Goal: Transaction & Acquisition: Purchase product/service

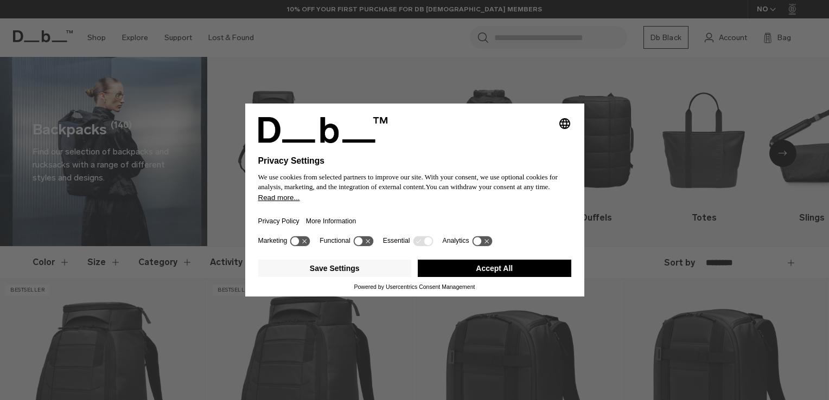
click at [481, 258] on div "Save Settings Accept All" at bounding box center [414, 270] width 313 height 28
click at [490, 271] on button "Accept All" at bounding box center [495, 268] width 154 height 17
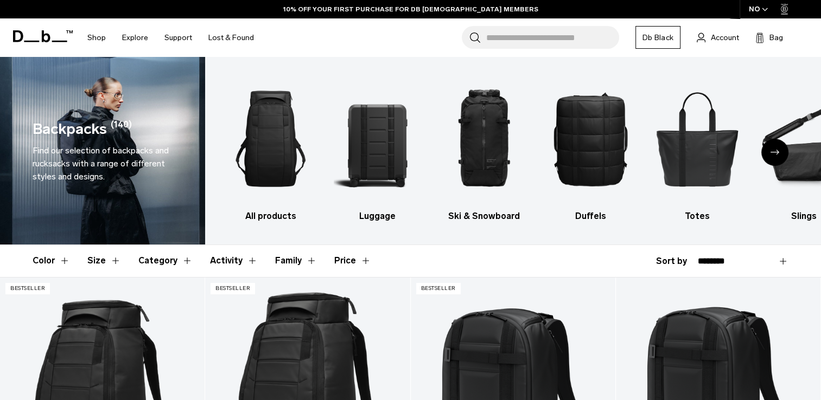
click at [519, 39] on input "Search for Bags, Luggage..." at bounding box center [552, 37] width 133 height 23
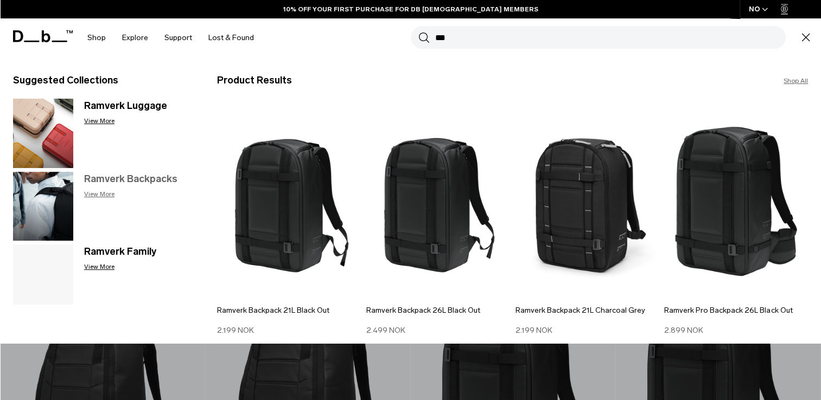
type input "***"
click at [133, 193] on p "View More" at bounding box center [139, 194] width 111 height 10
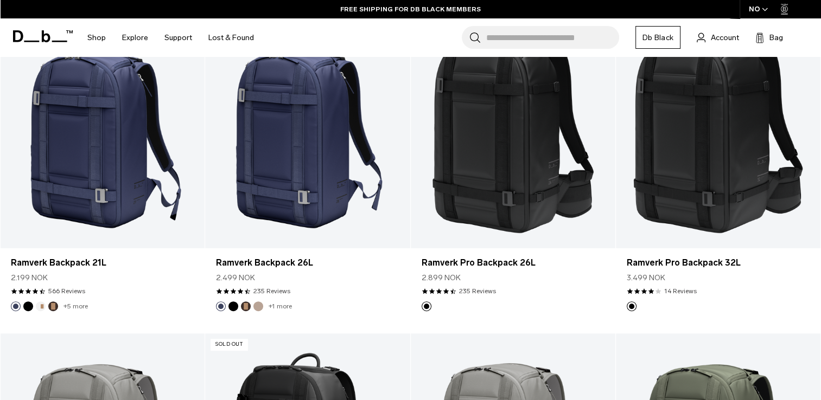
scroll to position [363, 0]
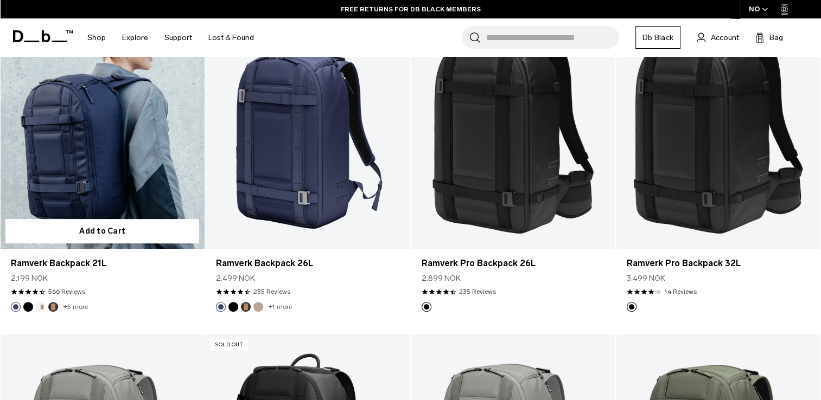
click at [143, 167] on link "Ramverk Backpack 21L" at bounding box center [102, 134] width 205 height 227
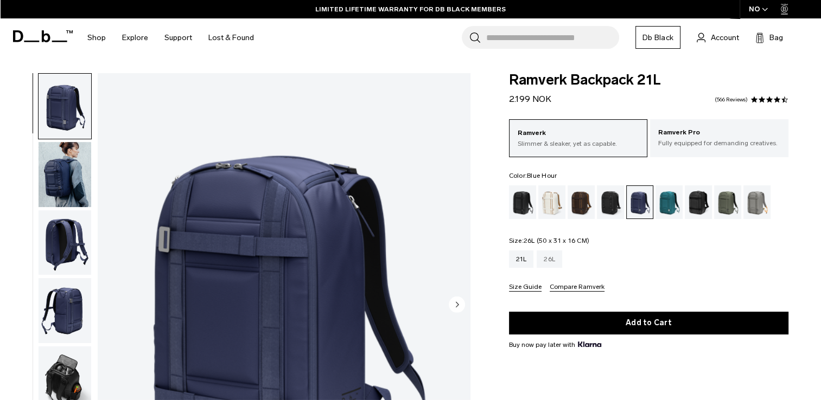
click at [549, 259] on div "26L" at bounding box center [549, 259] width 25 height 17
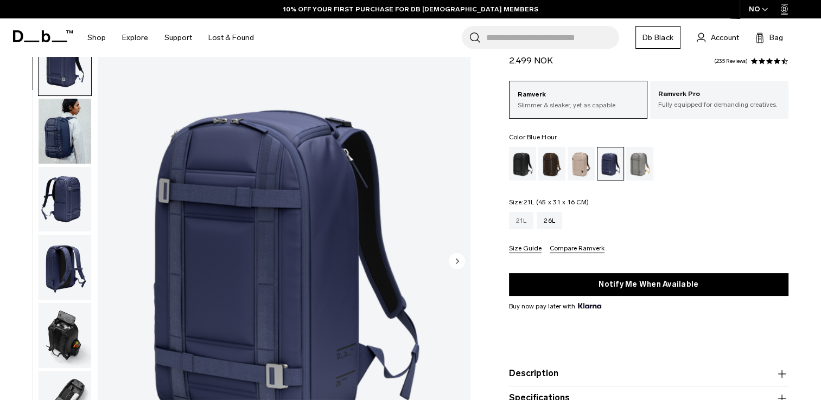
click at [520, 219] on div "21L" at bounding box center [521, 220] width 25 height 17
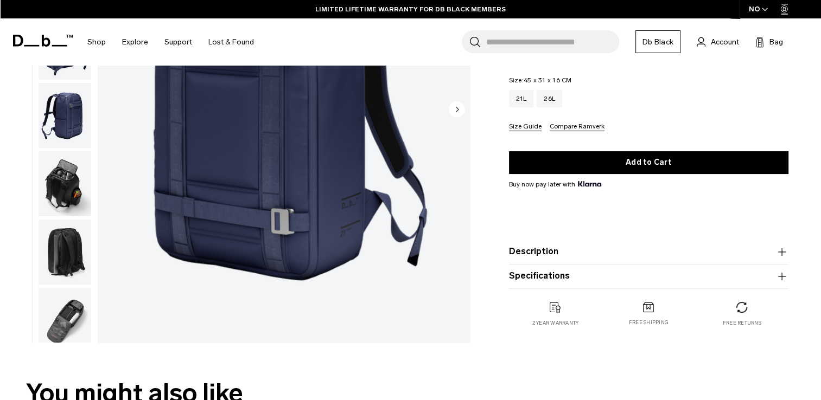
scroll to position [197, 0]
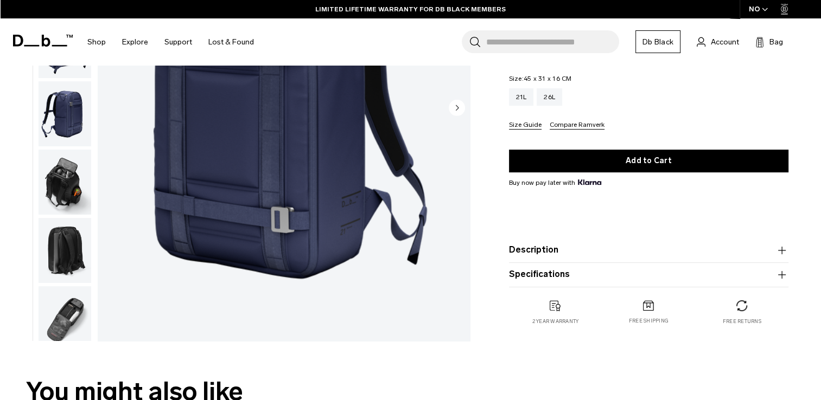
click at [56, 325] on img "button" at bounding box center [65, 318] width 53 height 65
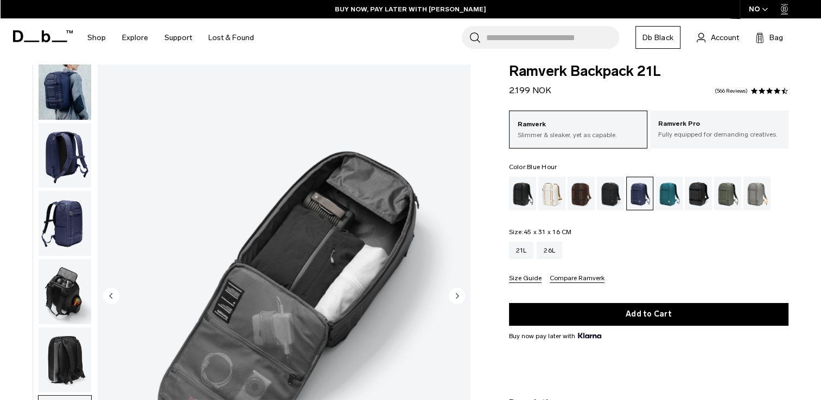
scroll to position [8, 0]
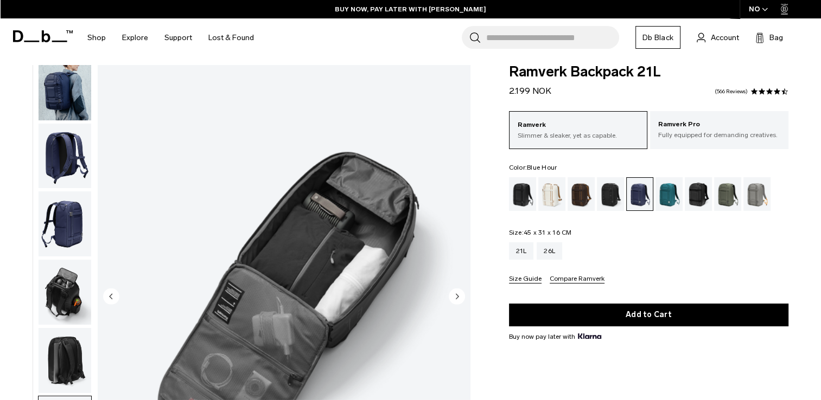
click at [65, 105] on img "button" at bounding box center [65, 87] width 53 height 65
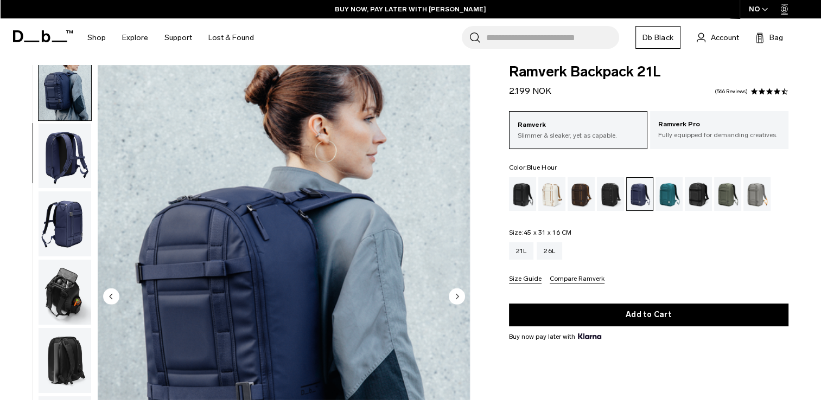
scroll to position [68, 0]
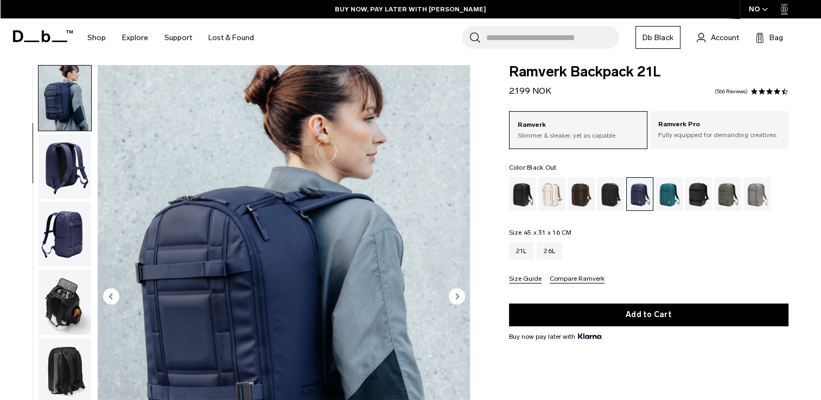
click at [520, 190] on div "Black Out" at bounding box center [523, 194] width 28 height 34
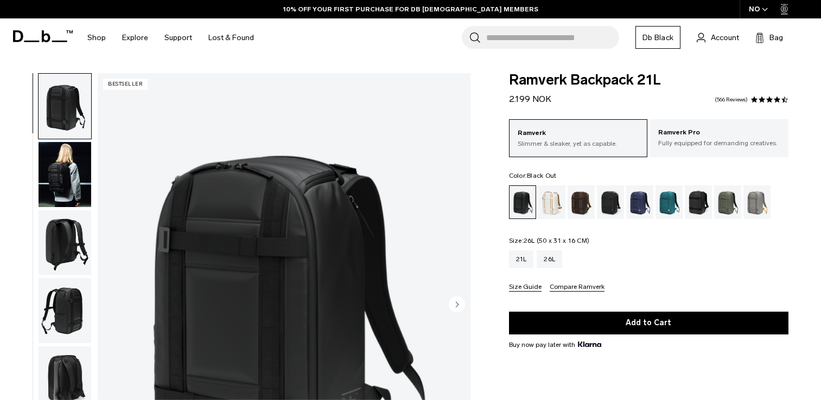
click at [551, 264] on div "26L" at bounding box center [549, 259] width 25 height 17
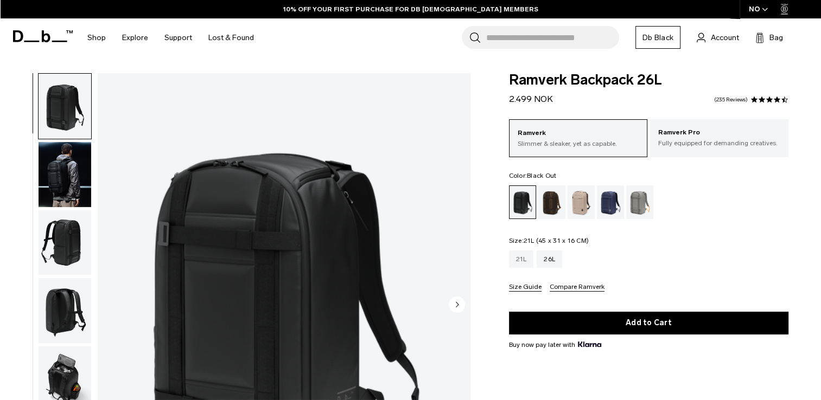
click at [518, 264] on div "21L" at bounding box center [521, 259] width 25 height 17
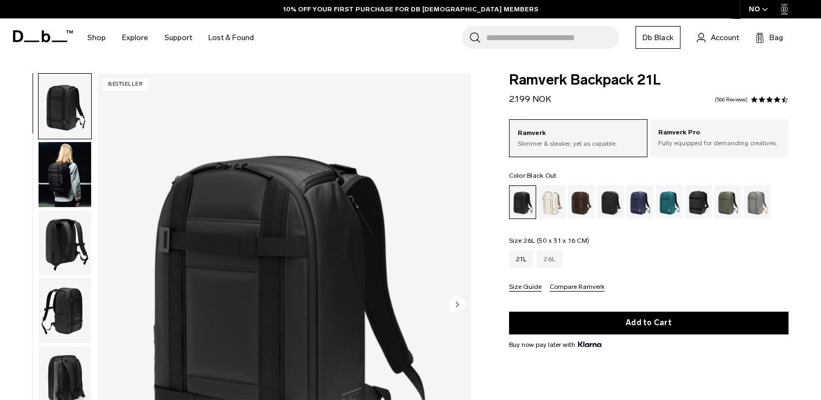
click at [544, 259] on div "26L" at bounding box center [549, 259] width 25 height 17
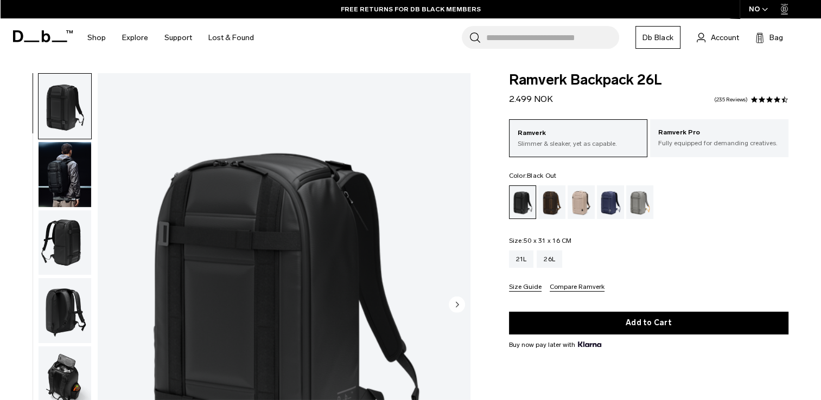
click at [54, 183] on img "button" at bounding box center [65, 174] width 53 height 65
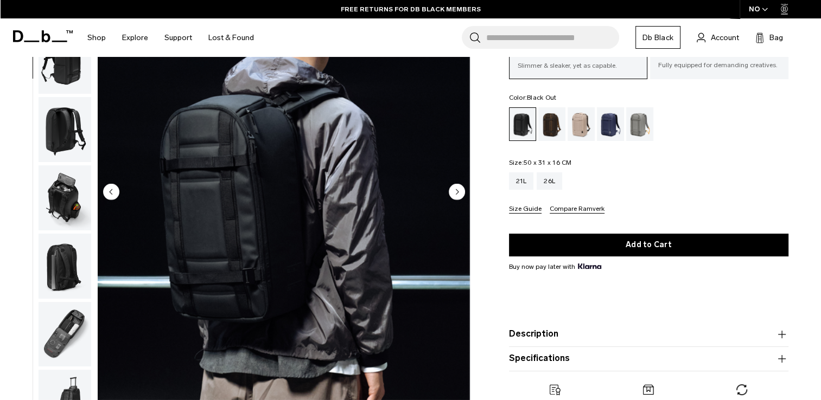
scroll to position [115, 0]
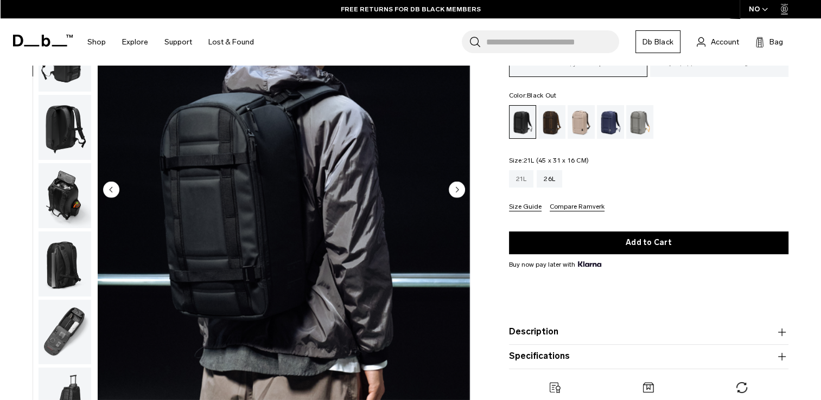
click at [526, 176] on div "21L" at bounding box center [521, 178] width 25 height 17
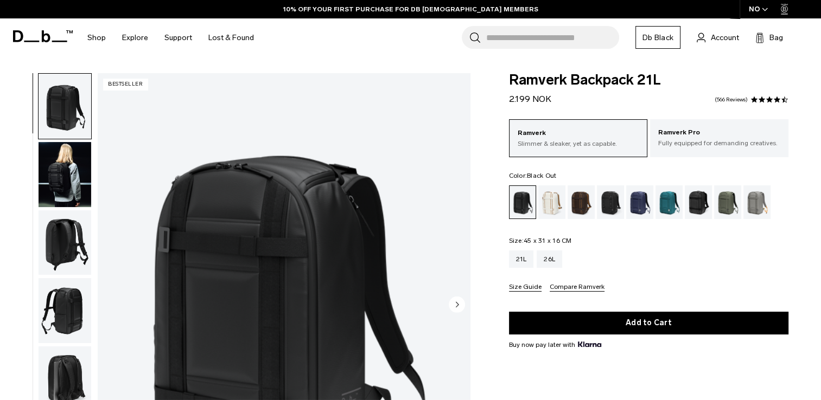
click at [55, 177] on img "button" at bounding box center [65, 174] width 53 height 65
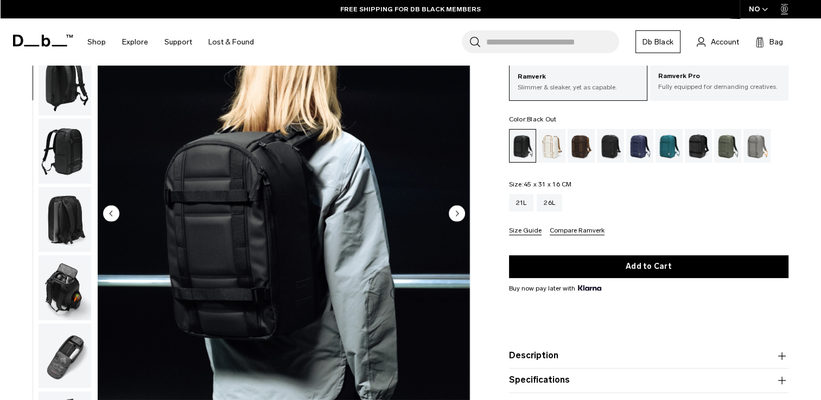
scroll to position [90, 0]
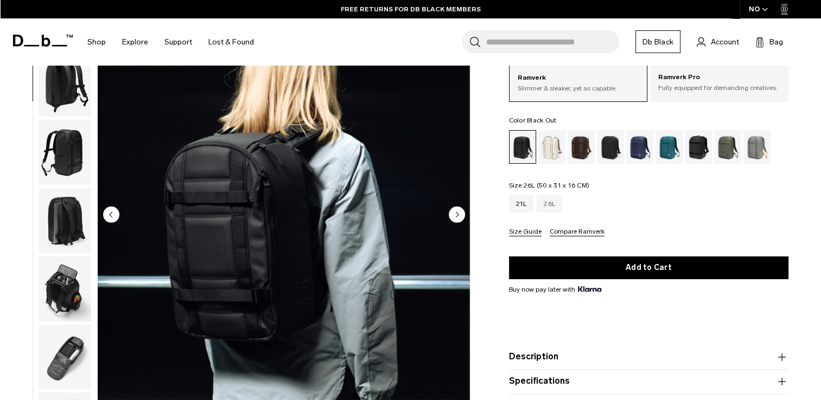
click at [547, 195] on div "26L" at bounding box center [549, 203] width 25 height 17
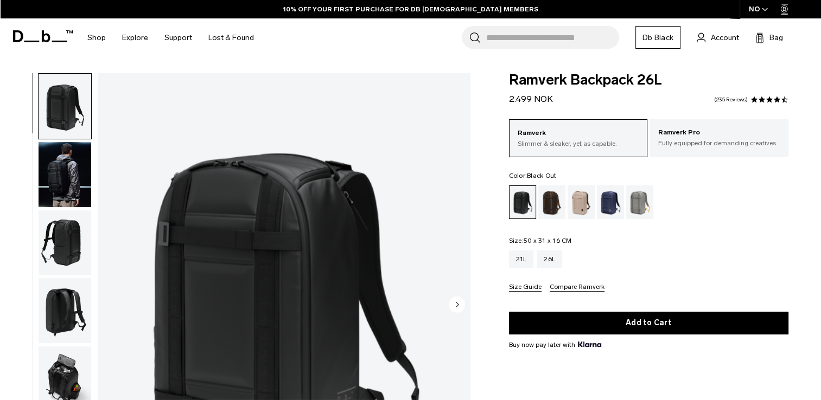
click at [41, 189] on img "button" at bounding box center [65, 174] width 53 height 65
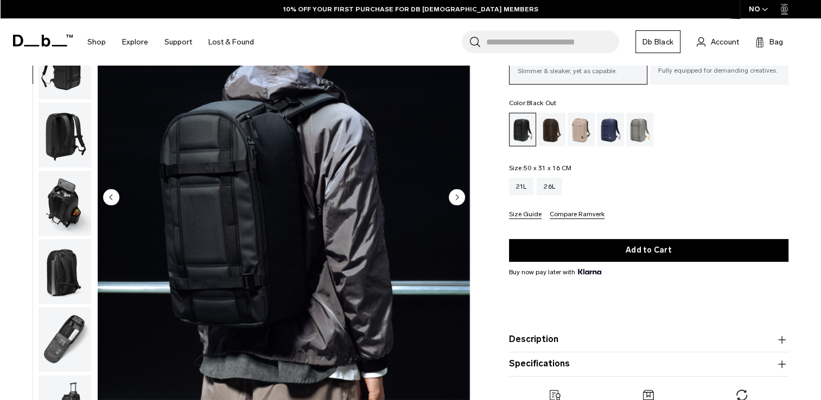
scroll to position [108, 0]
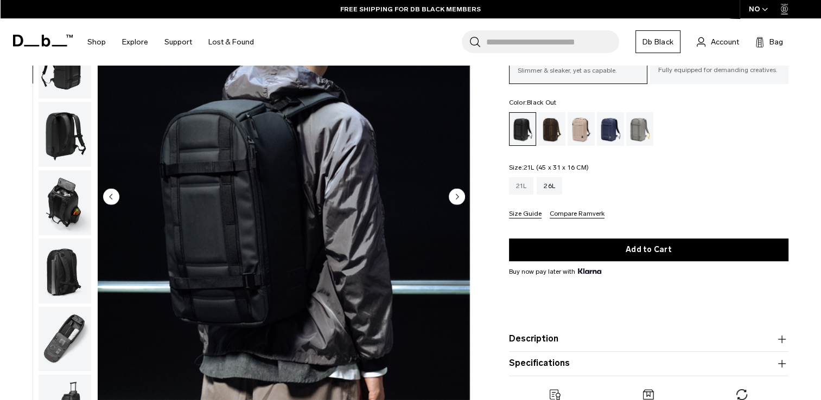
click at [527, 180] on div "21L" at bounding box center [521, 185] width 25 height 17
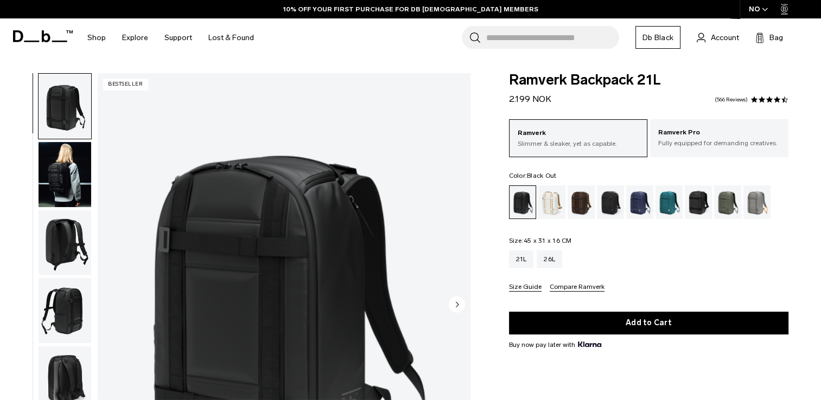
click at [48, 165] on img "button" at bounding box center [65, 174] width 53 height 65
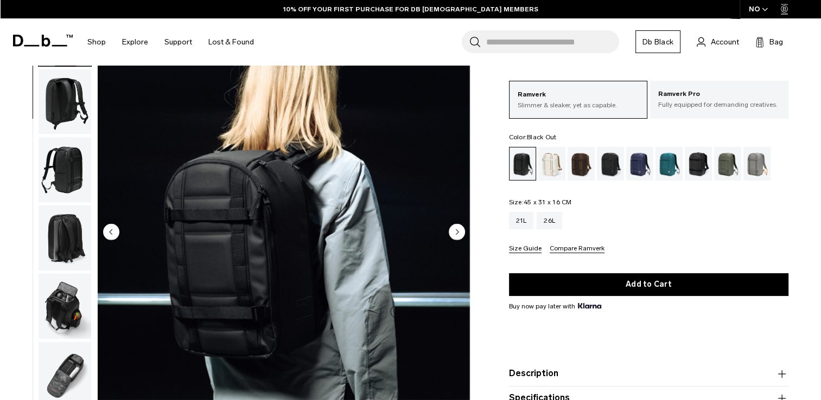
scroll to position [74, 0]
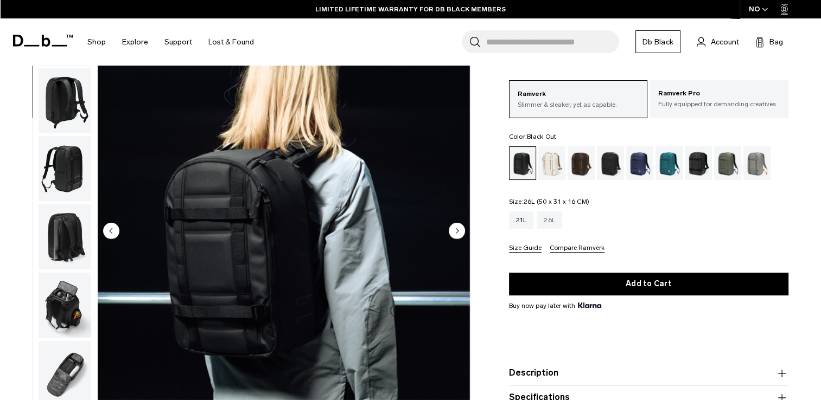
click at [546, 218] on div "26L" at bounding box center [549, 220] width 25 height 17
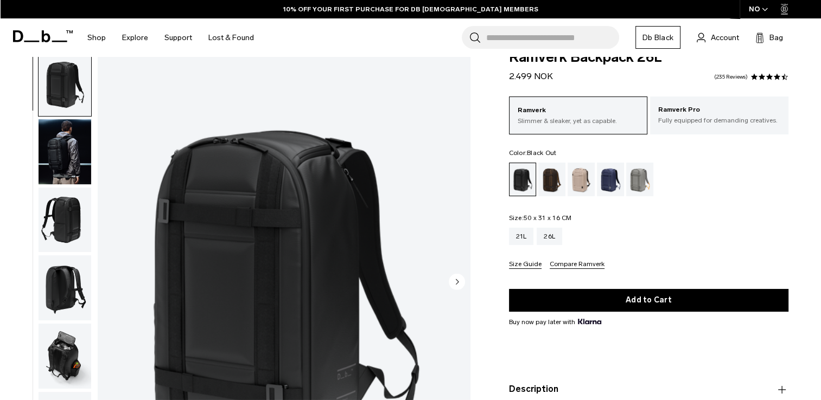
scroll to position [49, 0]
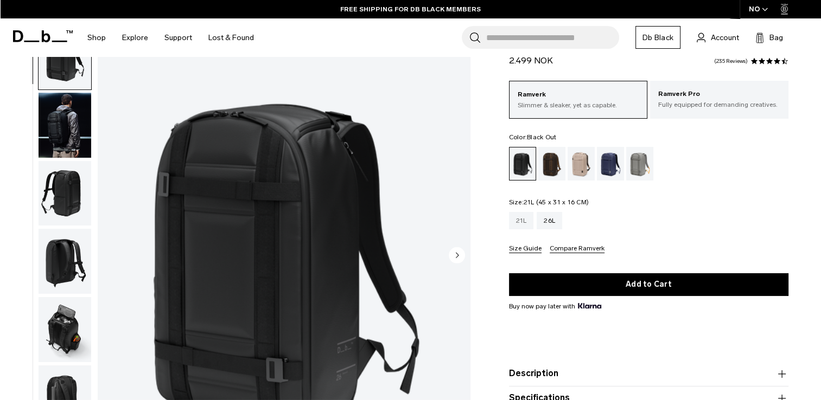
click at [523, 216] on div "21L" at bounding box center [521, 220] width 25 height 17
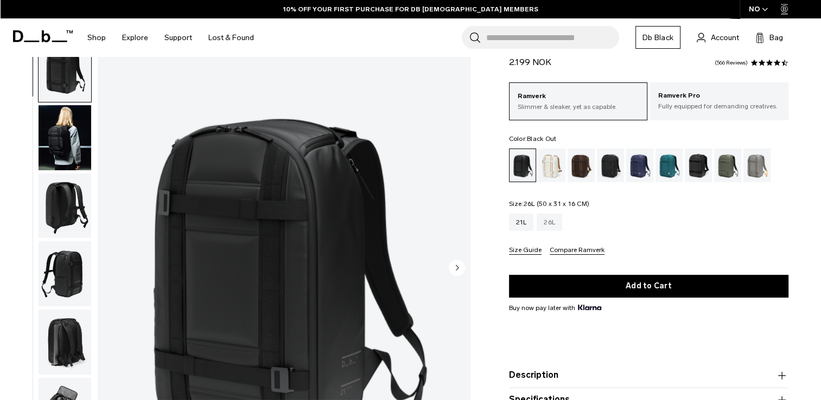
click at [554, 216] on div "26L" at bounding box center [549, 222] width 25 height 17
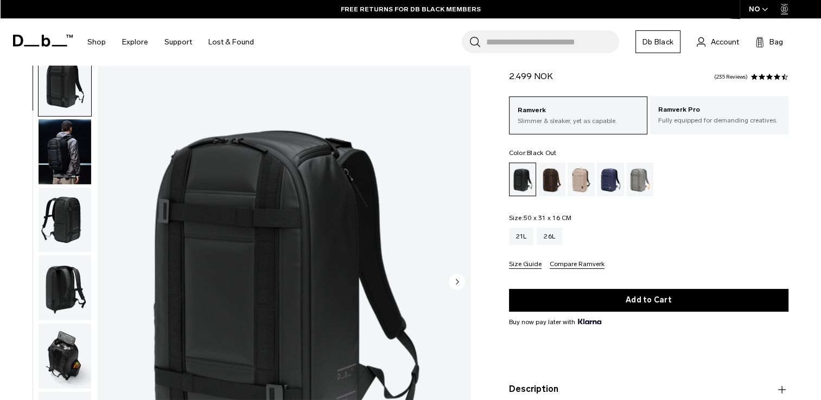
scroll to position [22, 0]
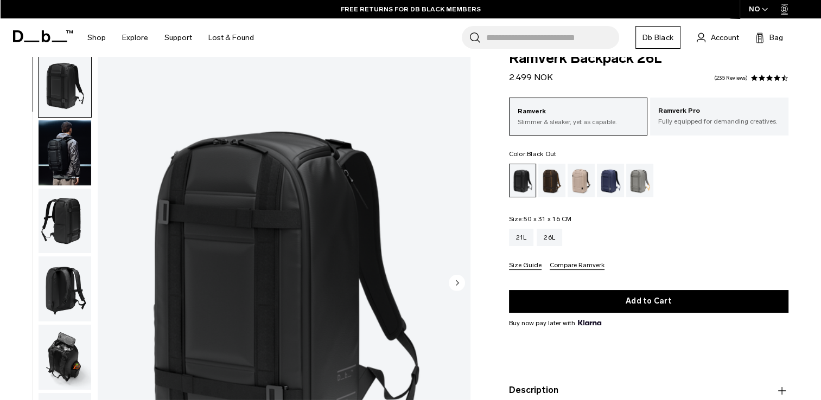
click at [625, 187] on ul at bounding box center [648, 181] width 279 height 34
click at [636, 186] on div "Sand Grey" at bounding box center [640, 181] width 28 height 34
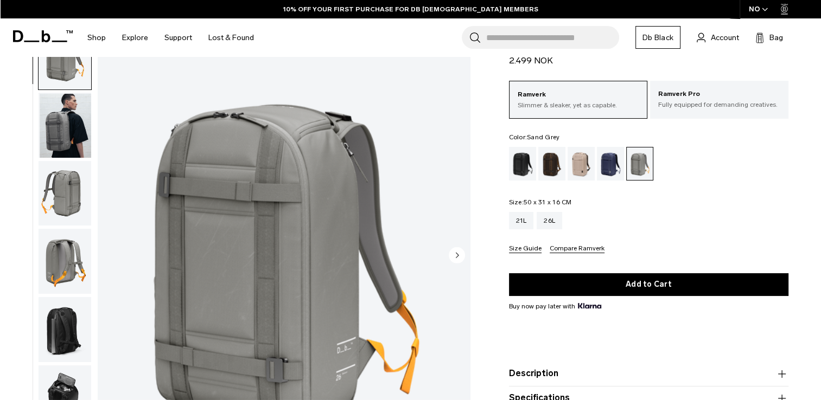
scroll to position [50, 0]
click at [547, 162] on div "Espresso" at bounding box center [552, 164] width 28 height 34
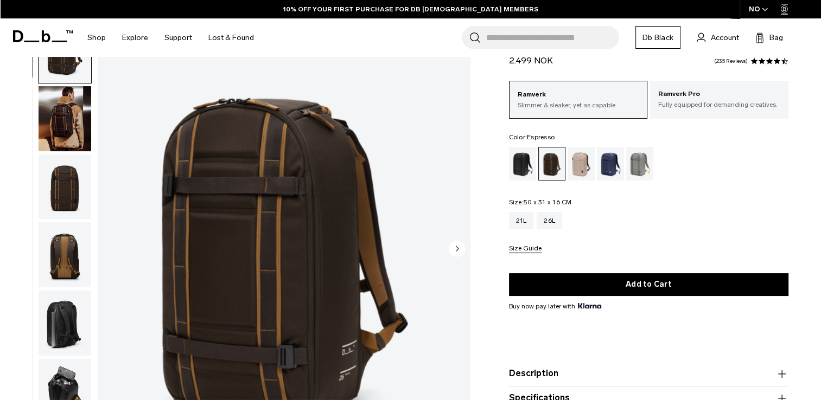
scroll to position [56, 0]
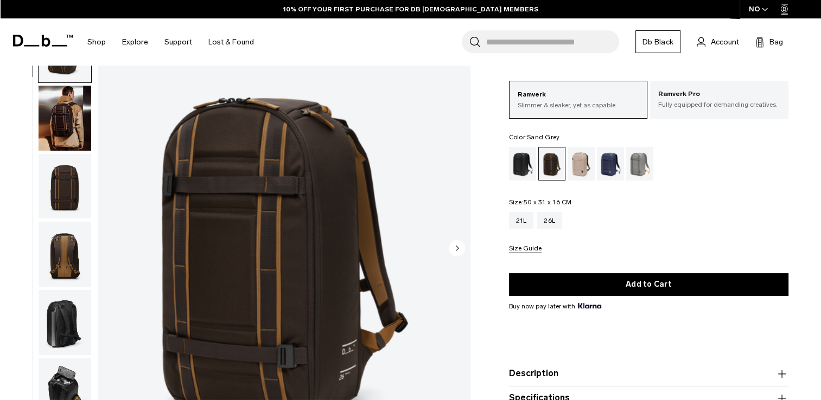
click at [634, 164] on div "Sand Grey" at bounding box center [640, 164] width 28 height 34
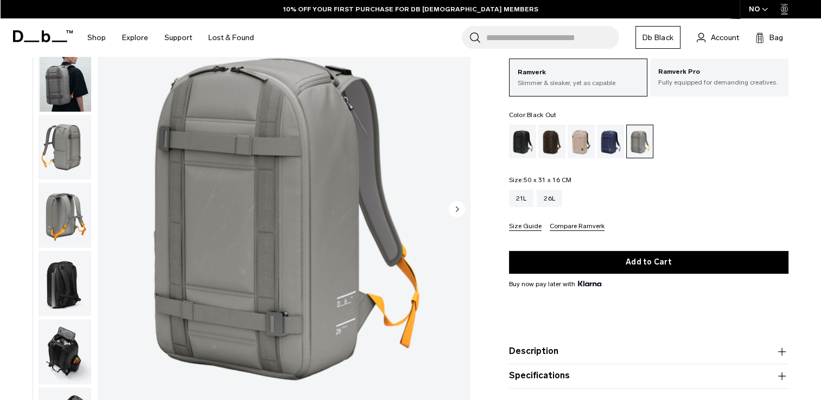
click at [517, 141] on div "Black Out" at bounding box center [523, 142] width 28 height 34
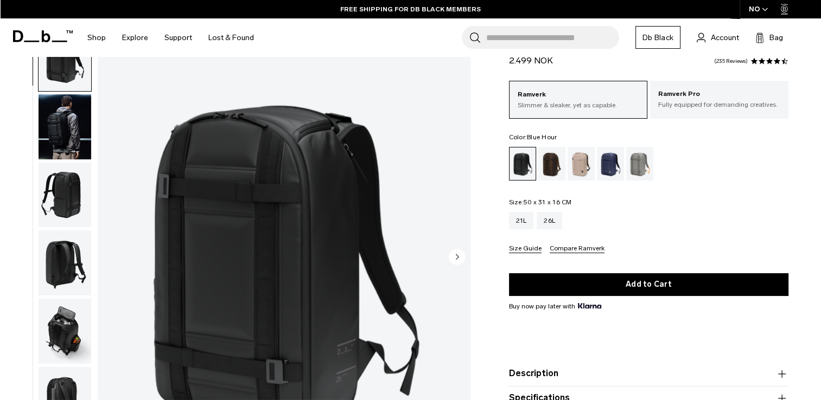
click at [602, 167] on div "Blue Hour" at bounding box center [611, 164] width 28 height 34
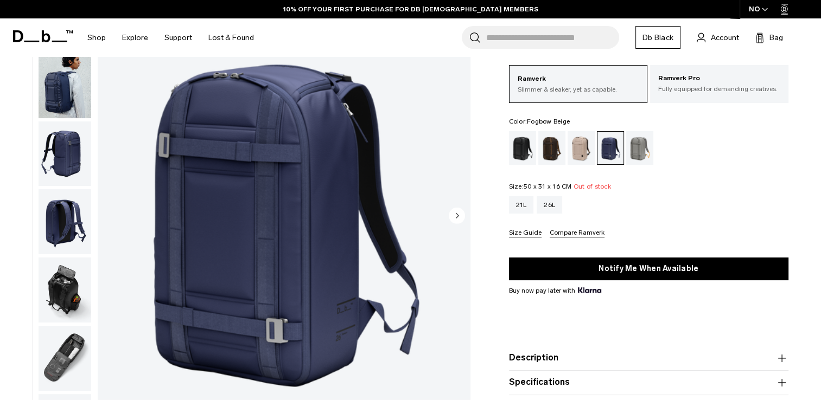
click at [582, 154] on div "Fogbow Beige" at bounding box center [581, 148] width 28 height 34
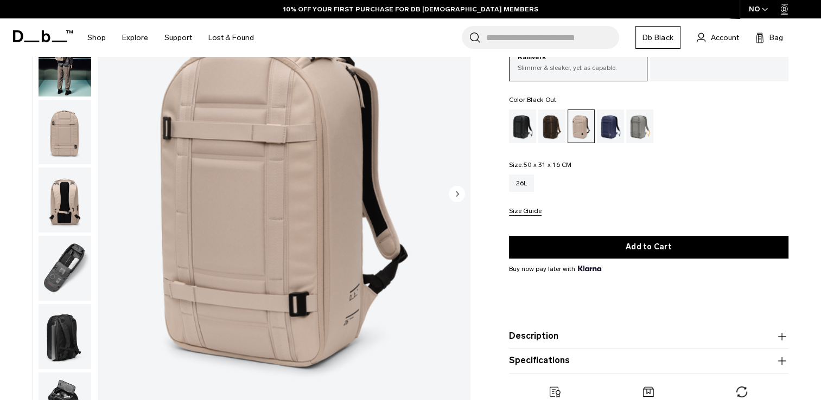
click at [512, 117] on div "Black Out" at bounding box center [523, 127] width 28 height 34
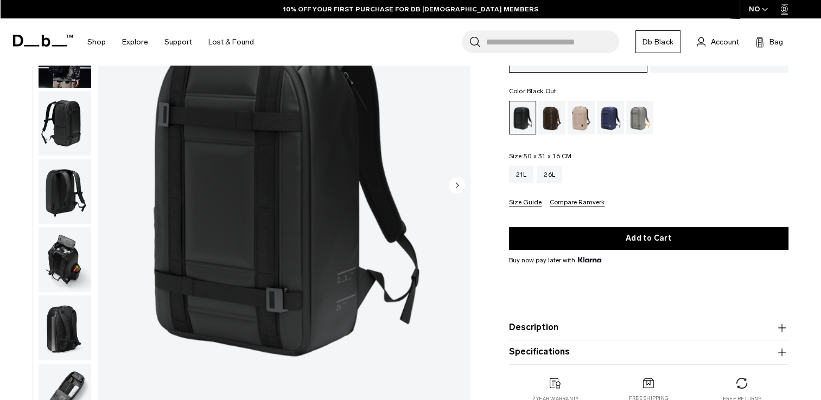
scroll to position [122, 0]
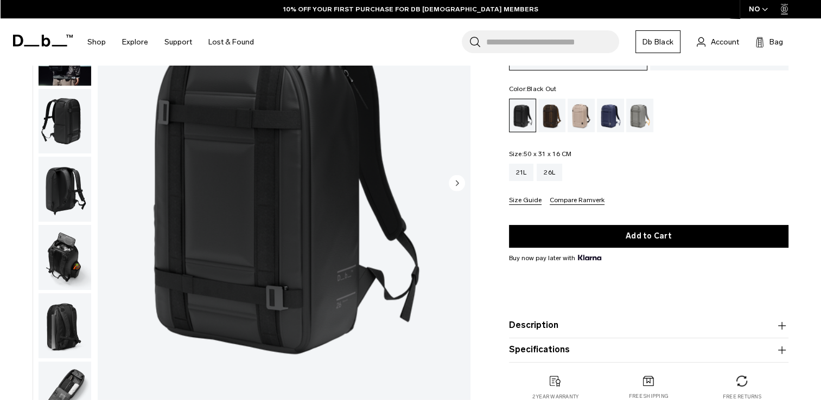
click at [62, 260] on img "button" at bounding box center [65, 257] width 53 height 65
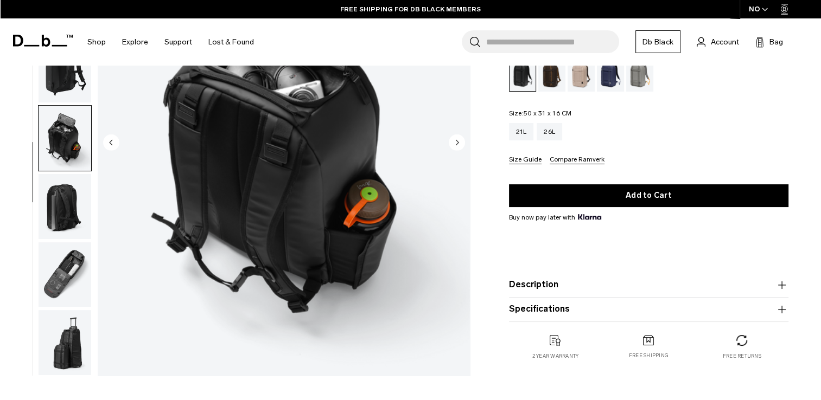
scroll to position [163, 0]
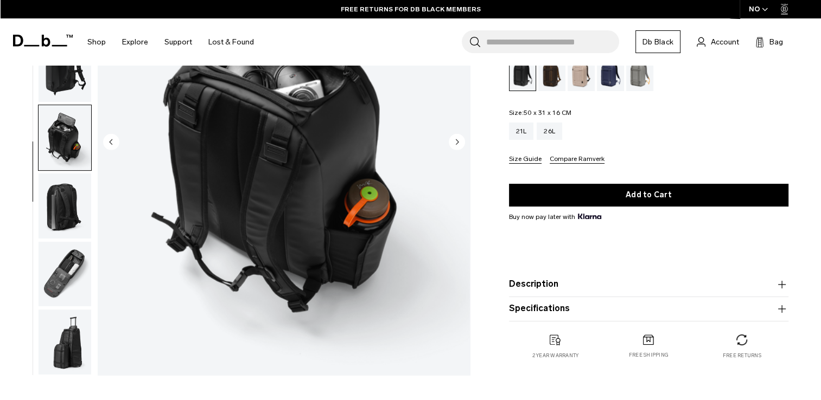
click at [68, 203] on img "button" at bounding box center [65, 206] width 53 height 65
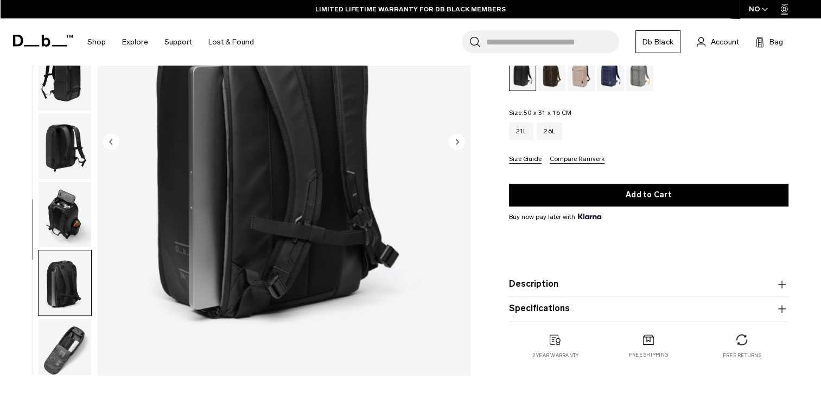
scroll to position [1, 0]
click at [53, 213] on img "button" at bounding box center [65, 215] width 53 height 65
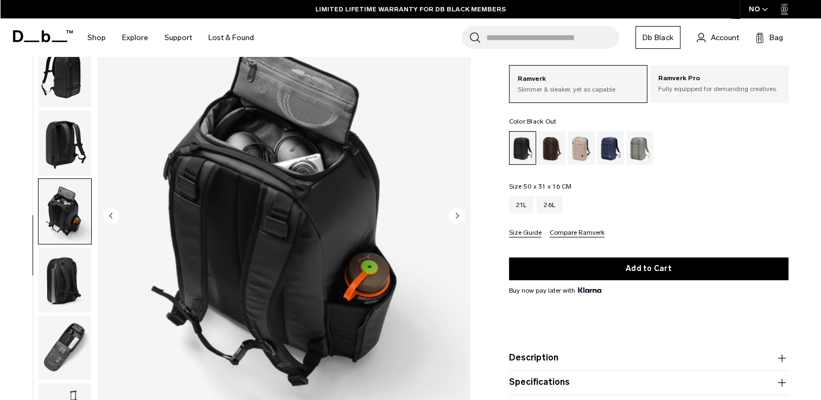
scroll to position [87, 0]
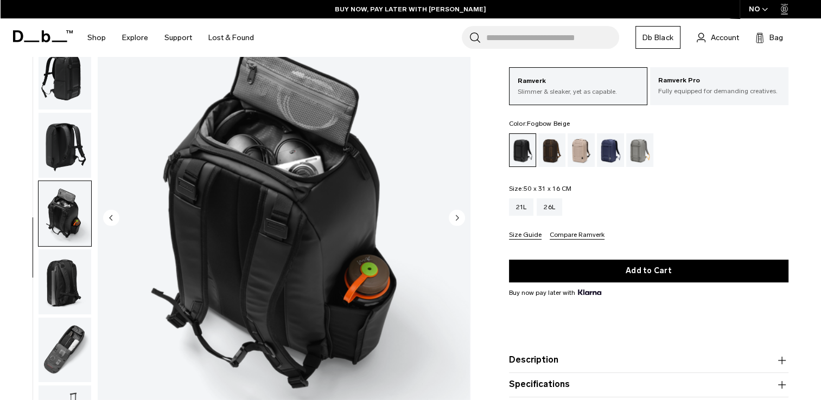
click at [585, 148] on div "Fogbow Beige" at bounding box center [581, 150] width 28 height 34
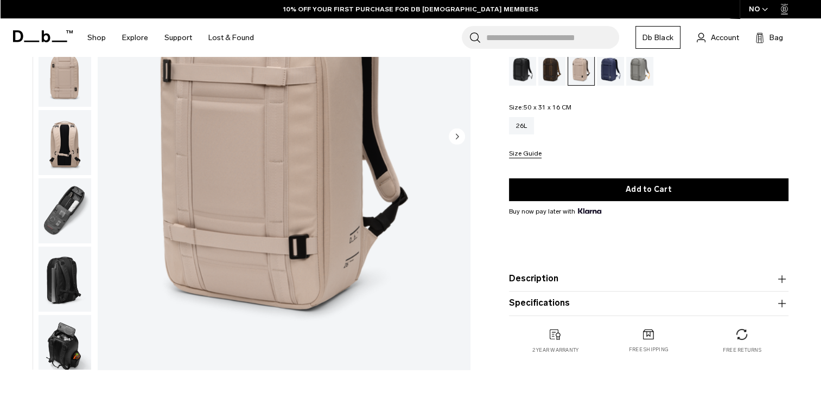
click at [63, 139] on img "button" at bounding box center [65, 142] width 53 height 65
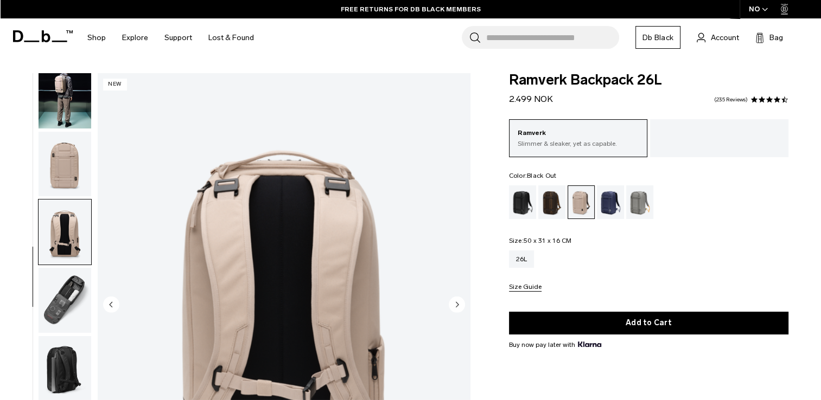
click at [525, 204] on div "Black Out" at bounding box center [523, 203] width 28 height 34
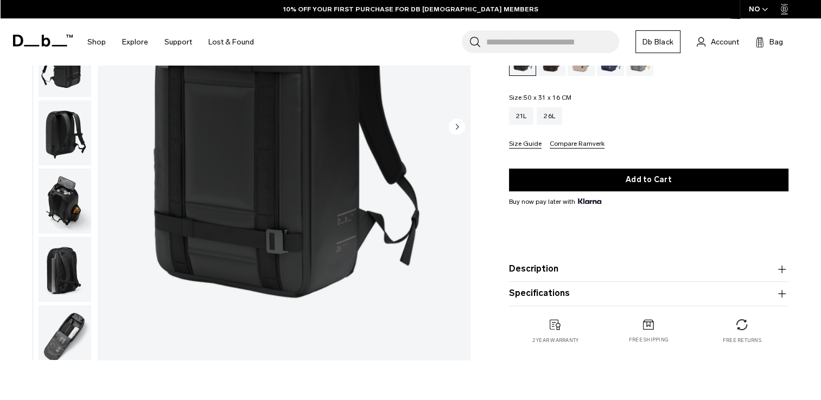
click at [260, 180] on img "1 / 8" at bounding box center [284, 127] width 372 height 465
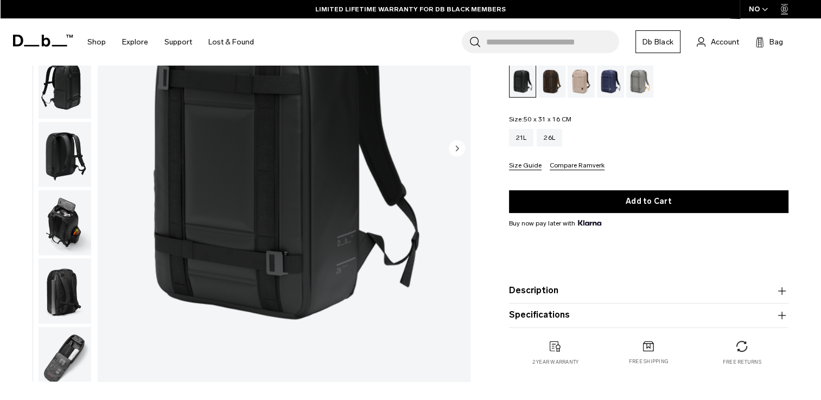
scroll to position [156, 0]
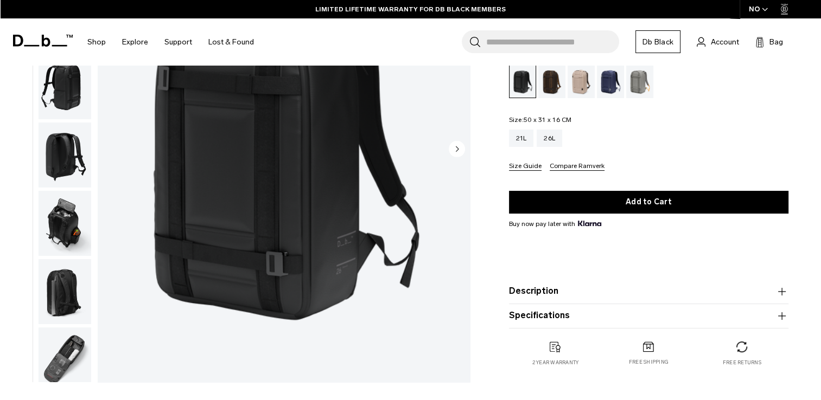
click at [61, 226] on img "button" at bounding box center [65, 223] width 53 height 65
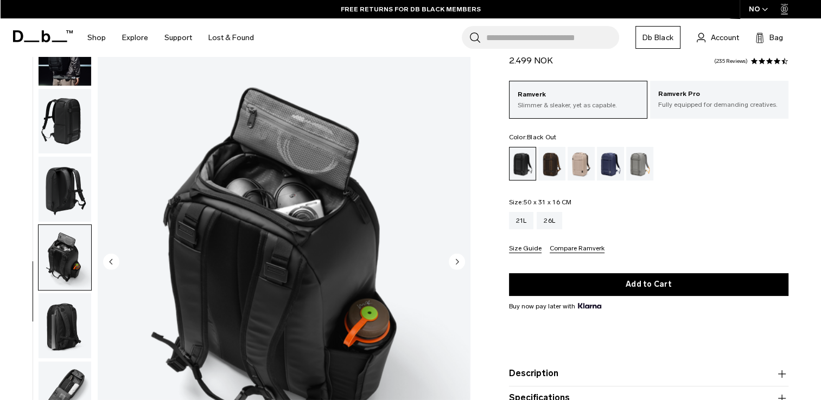
scroll to position [0, 0]
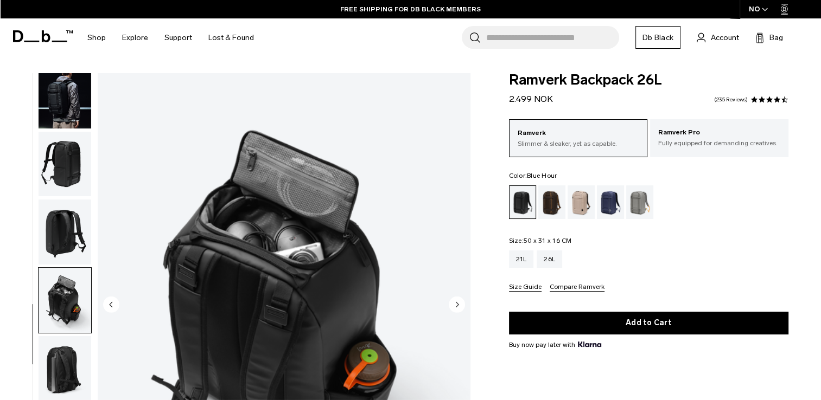
click at [616, 200] on div "Blue Hour" at bounding box center [611, 203] width 28 height 34
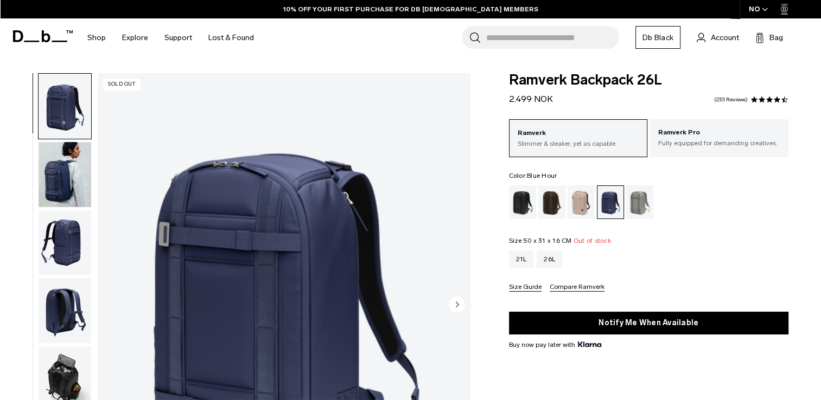
click at [766, 97] on span at bounding box center [769, 100] width 8 height 8
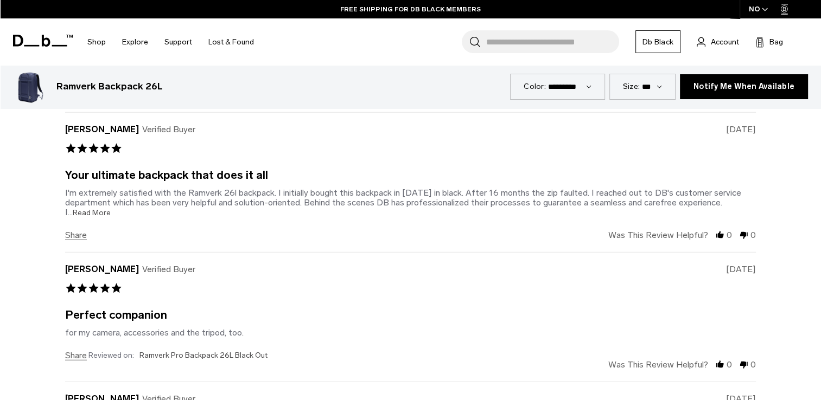
scroll to position [2886, 0]
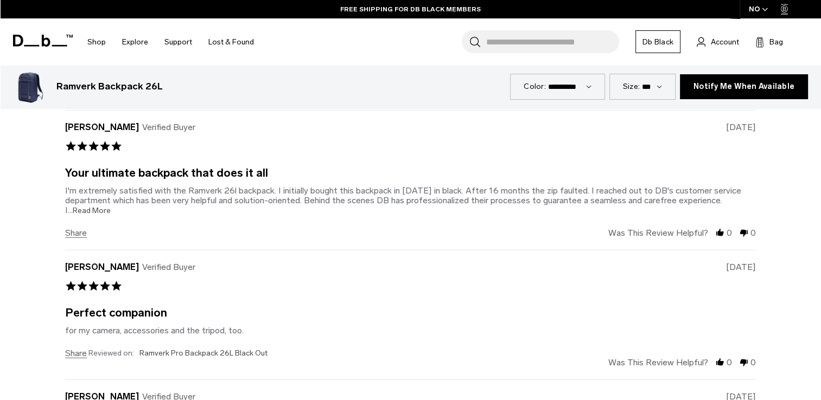
click at [76, 208] on span "...Read More" at bounding box center [89, 210] width 43 height 9
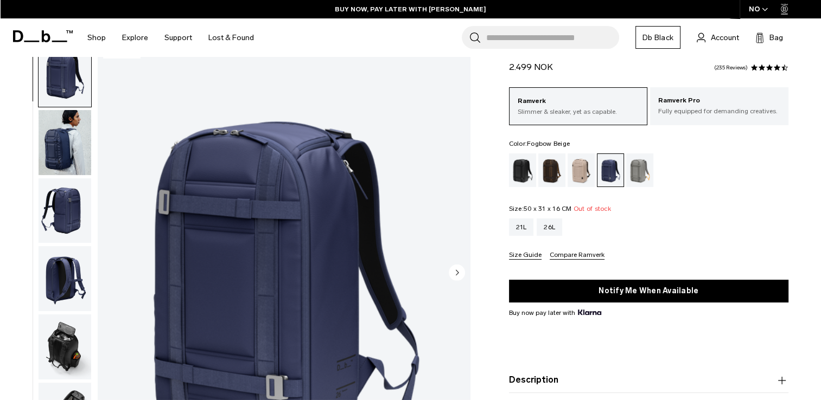
scroll to position [33, 0]
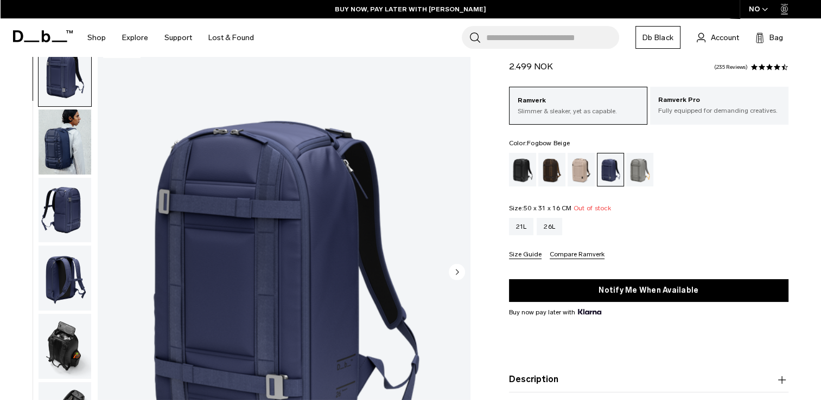
click at [580, 165] on div "Fogbow Beige" at bounding box center [581, 170] width 28 height 34
